Goal: Find specific page/section

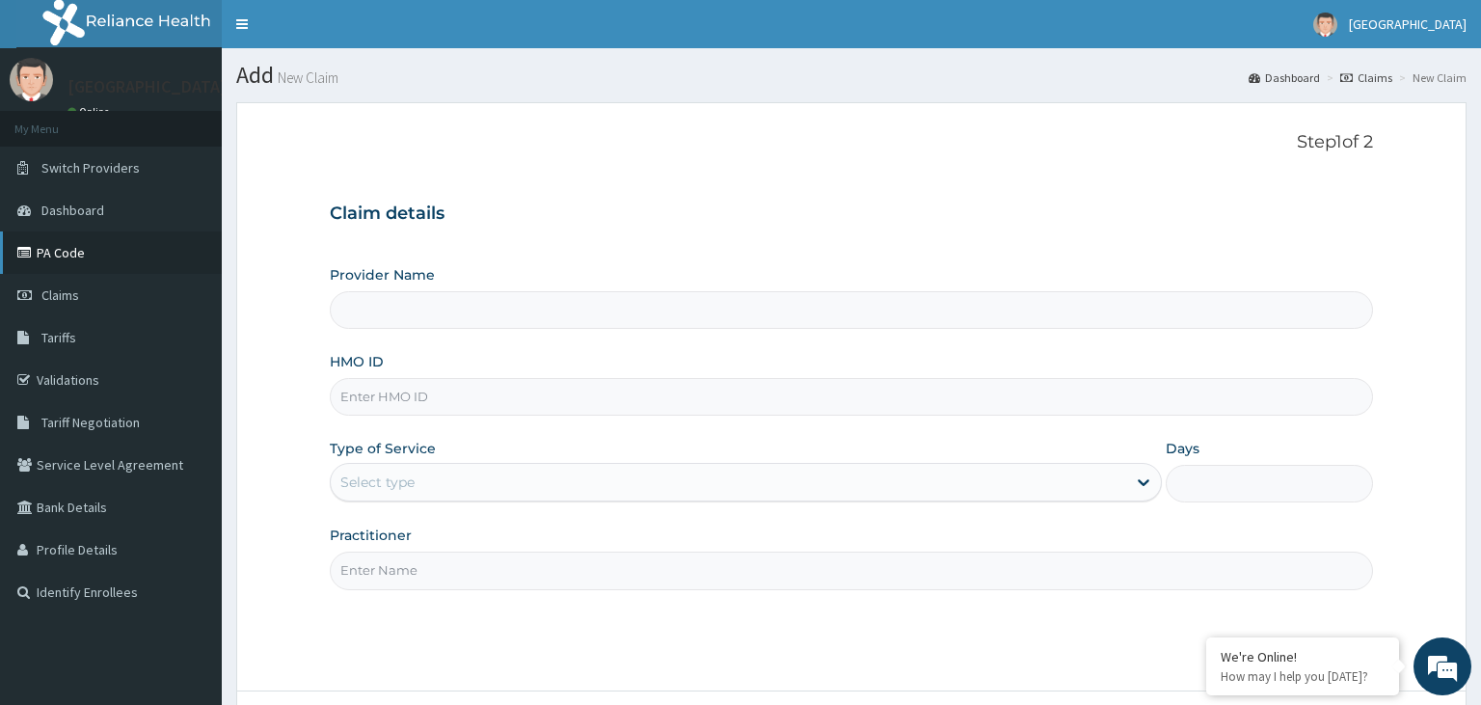
click at [138, 254] on link "PA Code" at bounding box center [111, 252] width 222 height 42
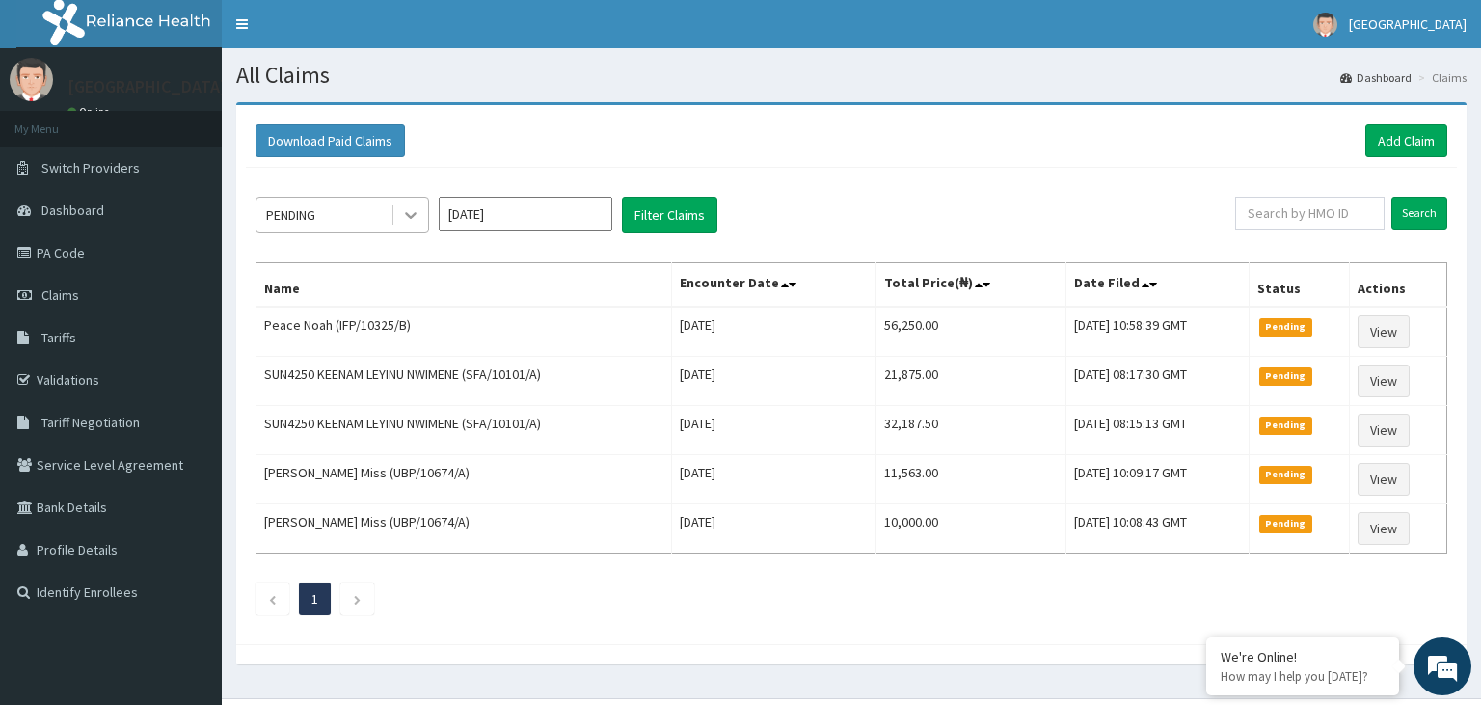
click at [394, 209] on div at bounding box center [410, 215] width 35 height 35
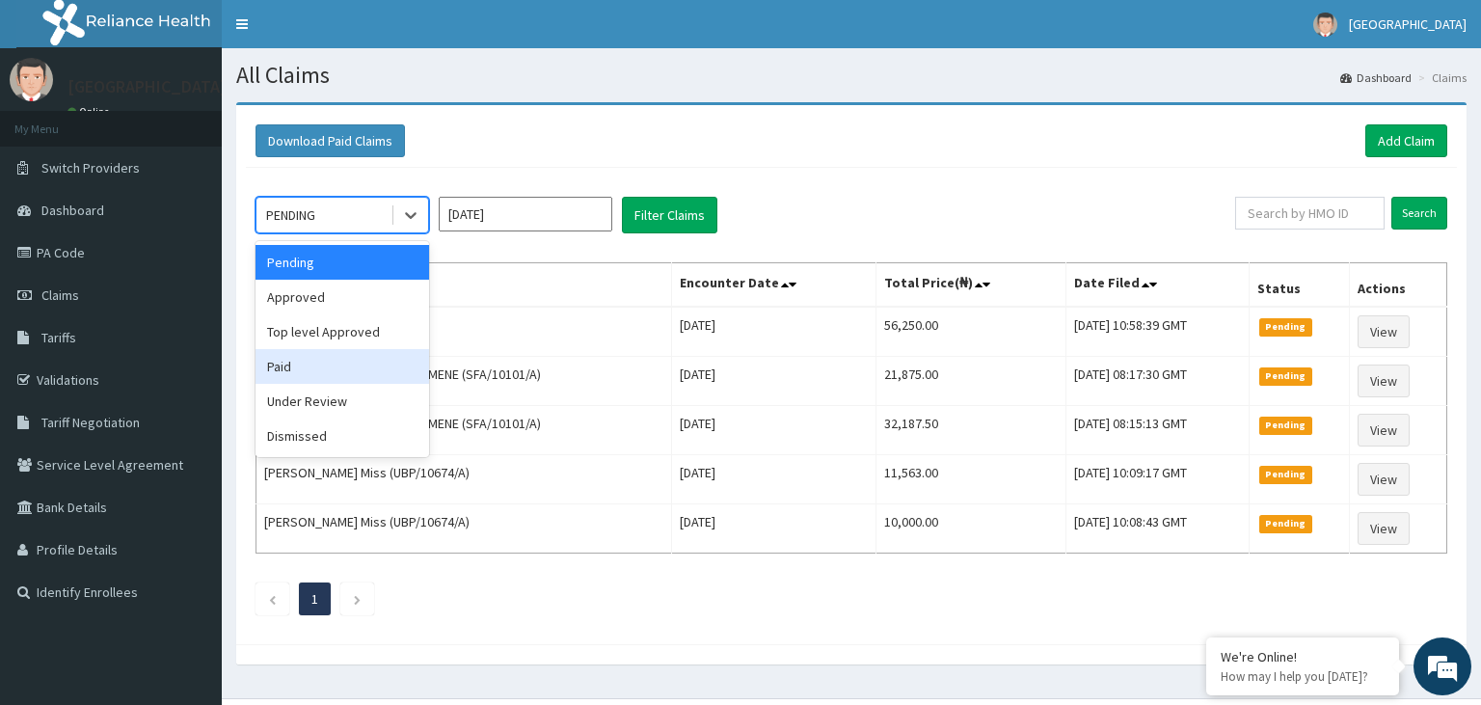
click at [295, 368] on div "Paid" at bounding box center [343, 366] width 174 height 35
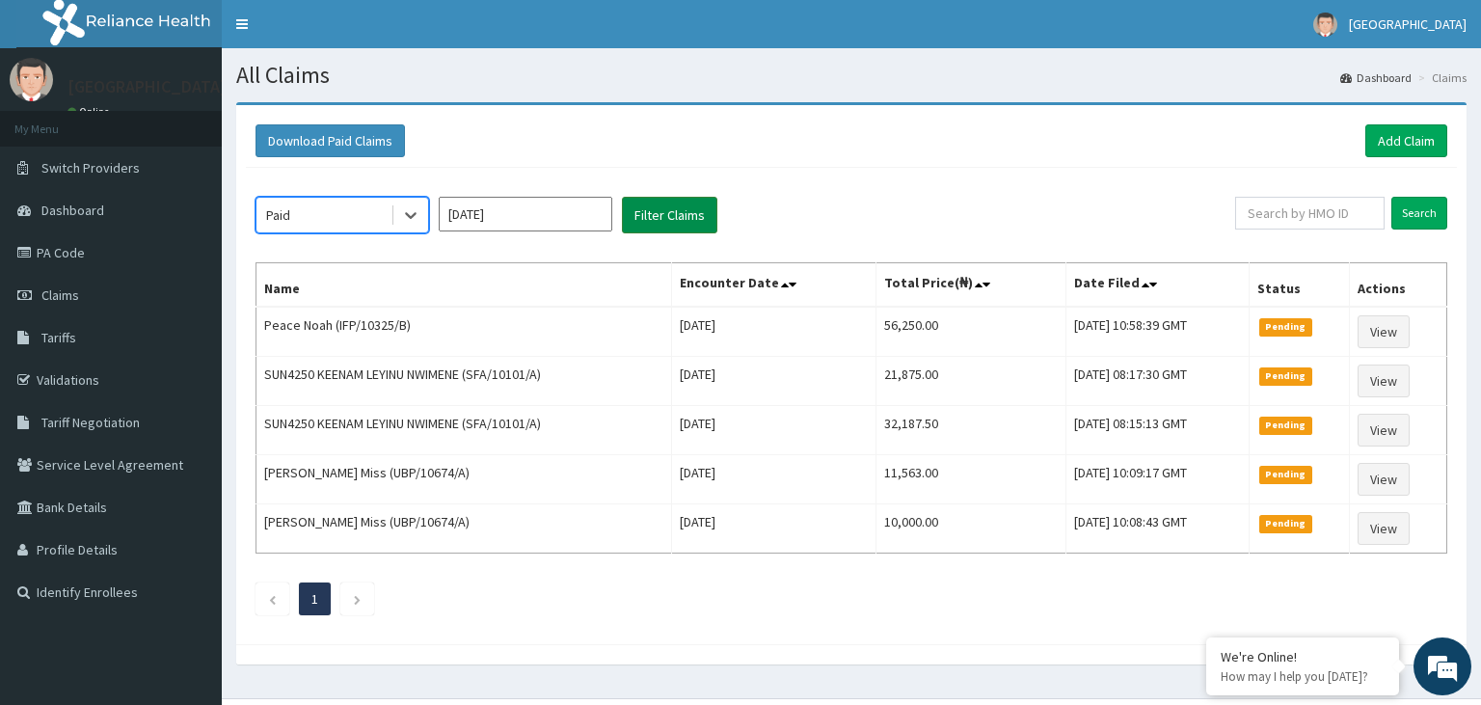
click at [716, 211] on button "Filter Claims" at bounding box center [669, 215] width 95 height 37
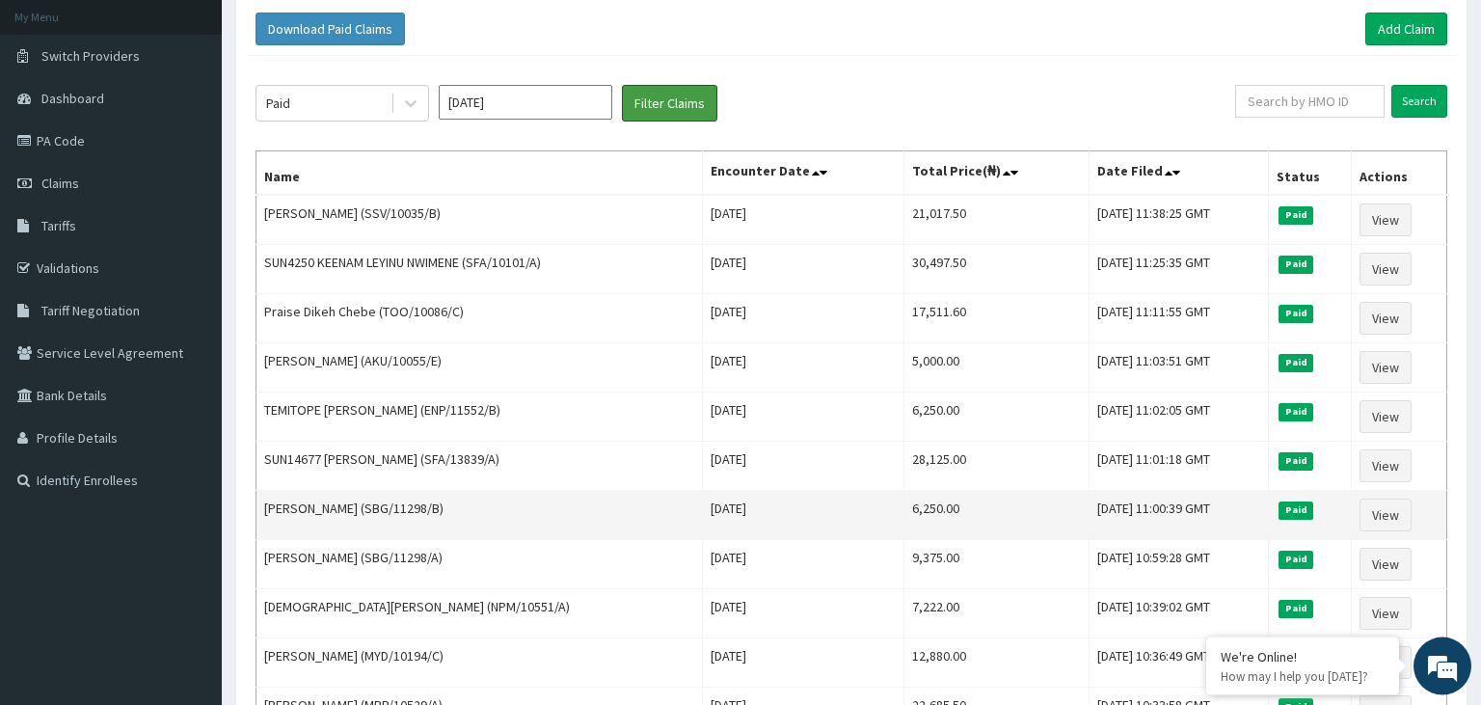
scroll to position [101, 0]
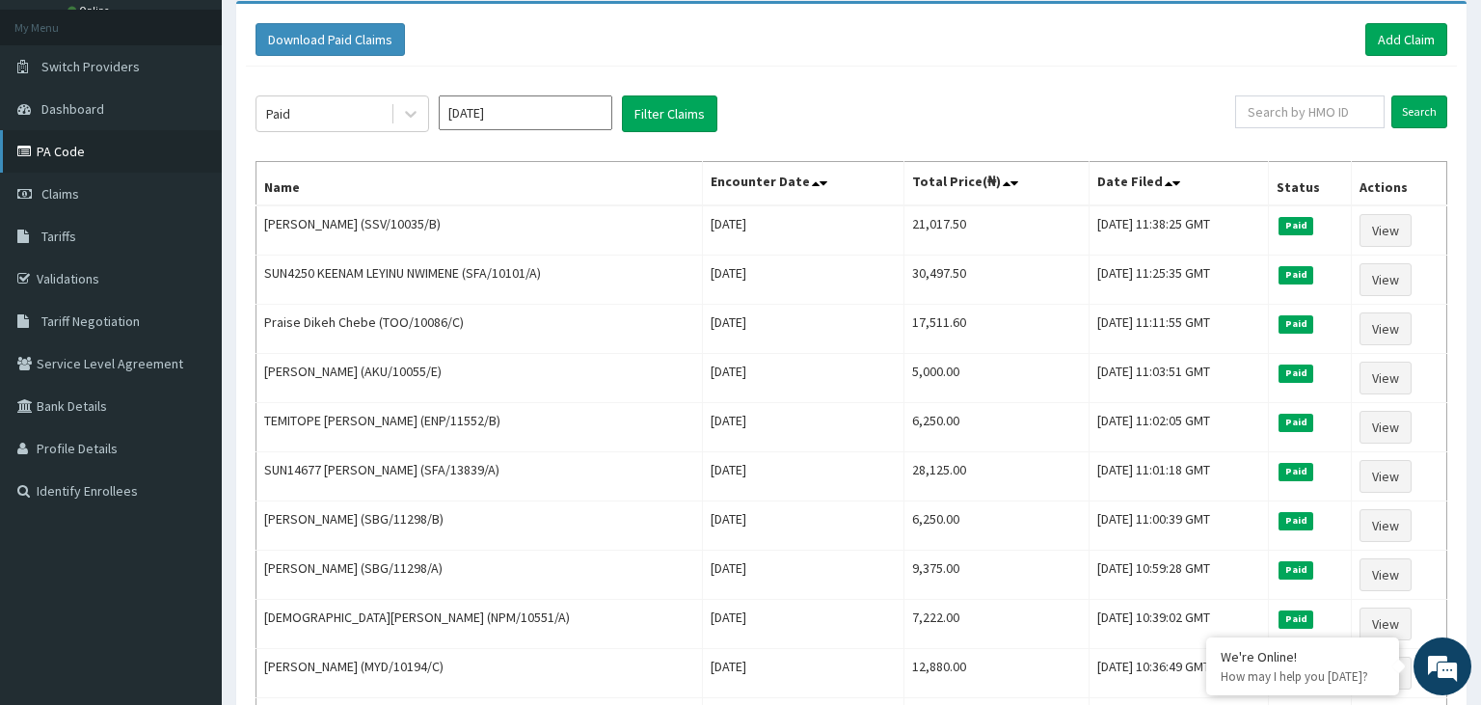
click at [67, 149] on link "PA Code" at bounding box center [111, 151] width 222 height 42
